Goal: Task Accomplishment & Management: Manage account settings

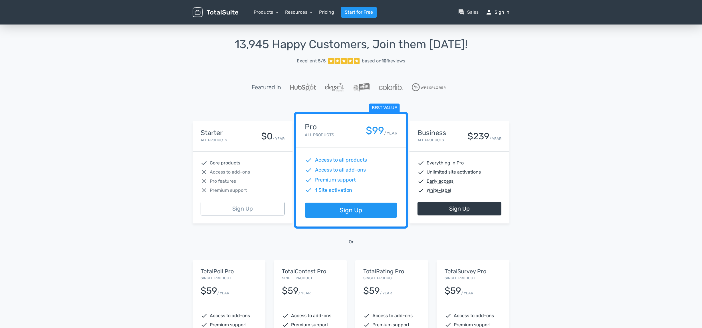
click at [500, 11] on link "person Sign in" at bounding box center [497, 12] width 24 height 7
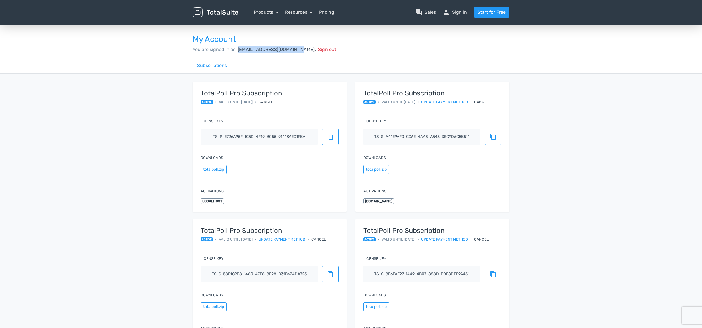
drag, startPoint x: 237, startPoint y: 49, endPoint x: 289, endPoint y: 52, distance: 52.9
click at [289, 52] on div "You are signed in as appfactory@dji.minjus.nl, Sign out" at bounding box center [351, 49] width 317 height 7
copy span "appfactory@dji.minjus.nl"
click at [567, 90] on div "My Account You are signed in as appfactory@dji.minjus.nl, Sign out Subscription…" at bounding box center [351, 193] width 702 height 341
click at [450, 103] on link "Update payment method" at bounding box center [444, 101] width 47 height 5
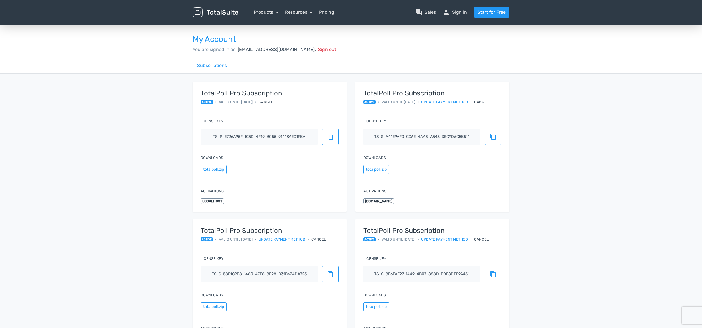
click at [71, 99] on div "My Account You are signed in as appfactory@dji.minjus.nl, Sign out Subscription…" at bounding box center [351, 193] width 702 height 341
